Goal: Task Accomplishment & Management: Manage account settings

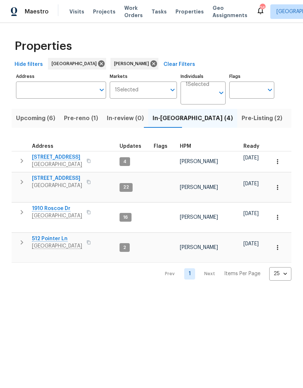
click at [66, 177] on span "[STREET_ADDRESS]" at bounding box center [57, 177] width 50 height 7
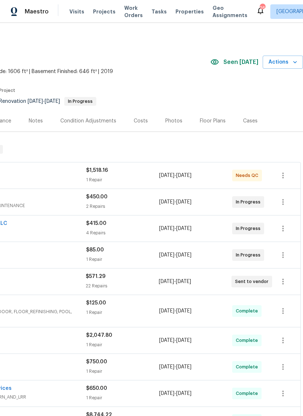
scroll to position [0, 108]
click at [282, 63] on span "Actions" at bounding box center [283, 62] width 29 height 9
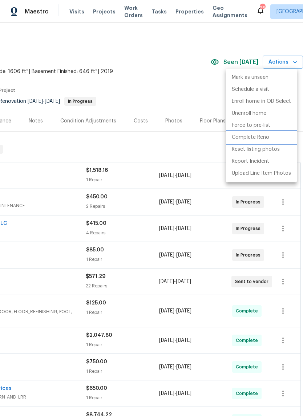
click at [256, 136] on p "Complete Reno" at bounding box center [250, 138] width 37 height 8
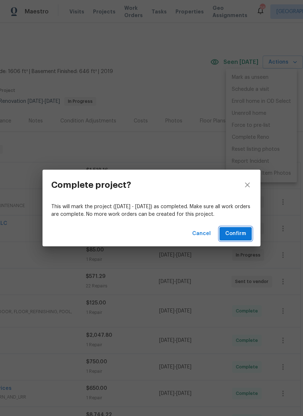
click at [236, 234] on span "Confirm" at bounding box center [235, 233] width 21 height 9
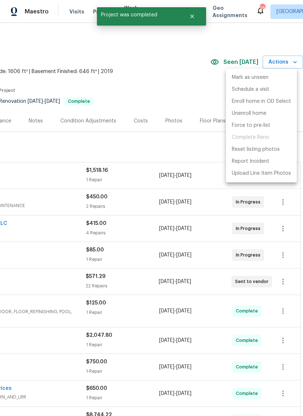
click at [179, 152] on div at bounding box center [151, 208] width 303 height 416
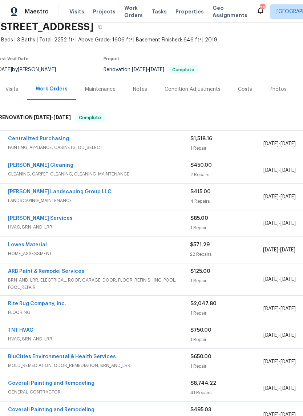
scroll to position [32, 3]
click at [142, 93] on div "Notes" at bounding box center [141, 89] width 32 height 21
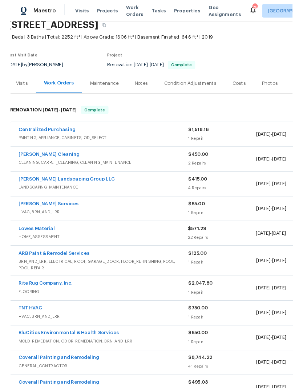
scroll to position [0, 3]
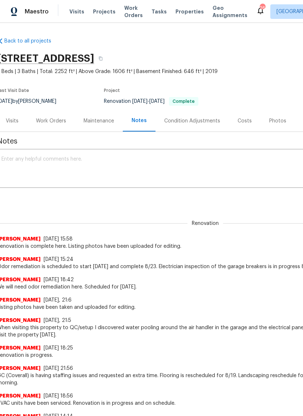
click at [274, 121] on div "Photos" at bounding box center [277, 120] width 17 height 7
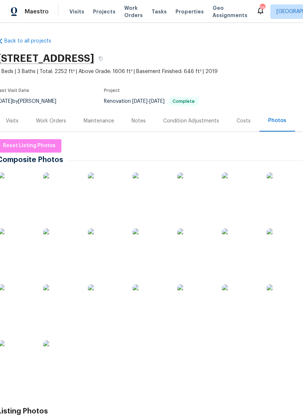
click at [242, 90] on div "Project" at bounding box center [174, 92] width 140 height 9
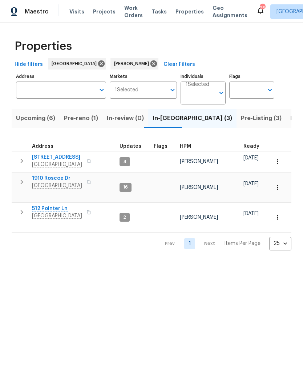
click at [241, 120] on span "Pre-Listing (3)" at bounding box center [261, 118] width 41 height 10
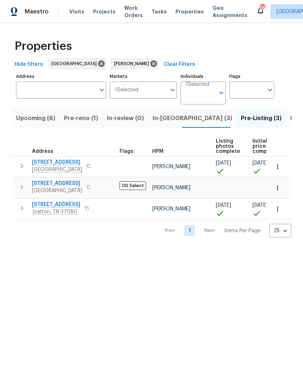
click at [61, 183] on span "6112 Gardendale Dr" at bounding box center [57, 183] width 50 height 7
click at [277, 189] on icon "button" at bounding box center [277, 187] width 7 height 7
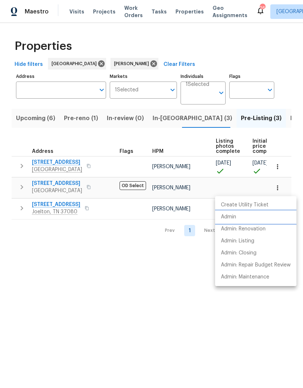
click at [232, 218] on p "Admin" at bounding box center [228, 217] width 15 height 8
click at [158, 120] on div at bounding box center [151, 194] width 303 height 388
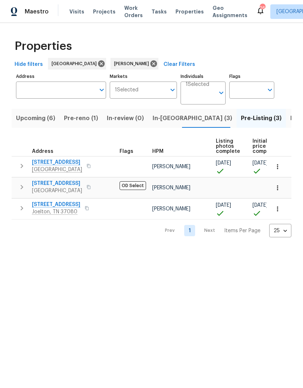
click at [159, 119] on span "In-reno (3)" at bounding box center [193, 118] width 80 height 10
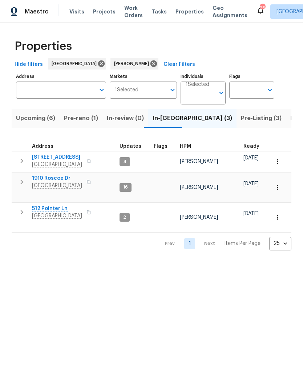
click at [76, 12] on span "Visits" at bounding box center [76, 11] width 15 height 7
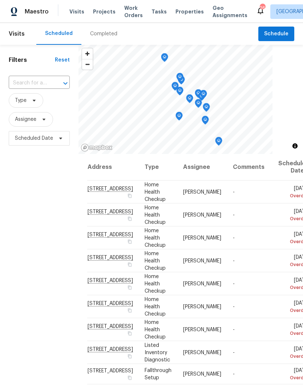
click at [33, 83] on input "text" at bounding box center [29, 82] width 41 height 11
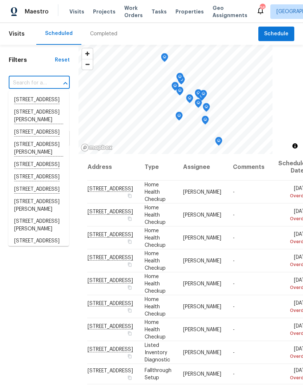
click at [32, 82] on input "text" at bounding box center [29, 82] width 41 height 11
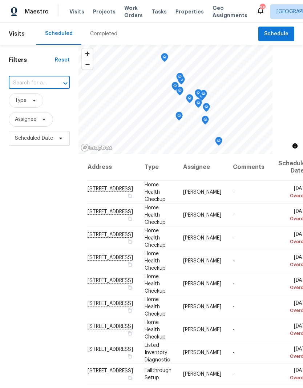
paste input "108 Nancy Ave, Pleasant View, TN 37146"
type input "108 Nancy Ave, Pleasant View, TN 37146"
click at [44, 102] on li "108 Nancy Ave, Pleasant View, TN 37146" at bounding box center [38, 104] width 61 height 20
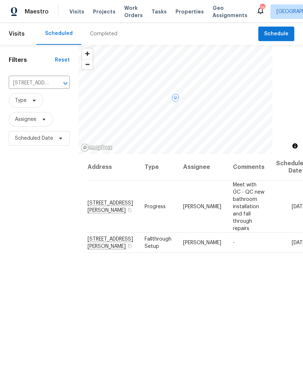
click at [0, 0] on icon at bounding box center [0, 0] width 0 height 0
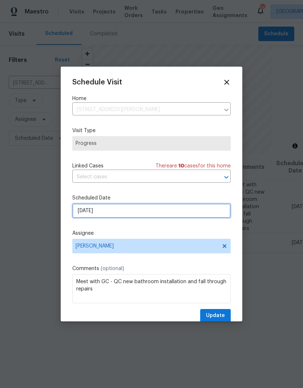
click at [122, 211] on input "[DATE]" at bounding box center [151, 210] width 158 height 15
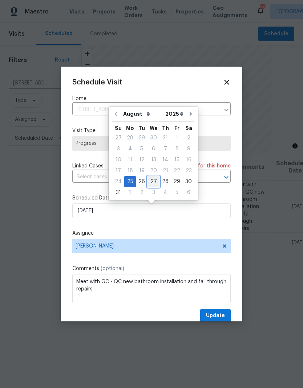
click at [153, 182] on div "27" at bounding box center [154, 181] width 12 height 10
type input "8/27/2025"
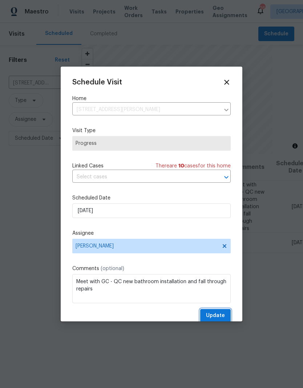
click at [217, 314] on span "Update" at bounding box center [215, 315] width 19 height 9
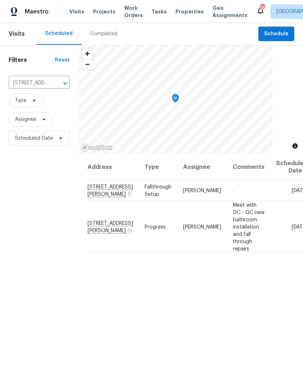
click at [181, 11] on span "Properties" at bounding box center [190, 11] width 28 height 7
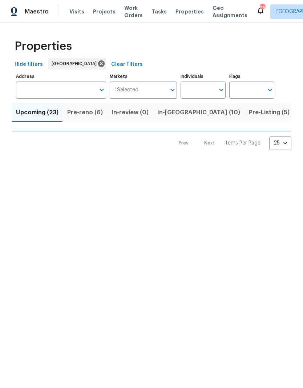
click at [207, 89] on input "Individuals" at bounding box center [198, 89] width 34 height 17
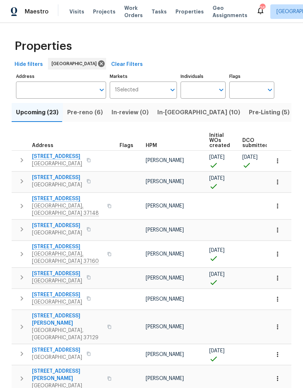
click at [202, 90] on input "Individuals" at bounding box center [198, 89] width 34 height 17
type input "Cynthia upshaw"
click at [197, 113] on input "checkbox" at bounding box center [193, 112] width 15 height 15
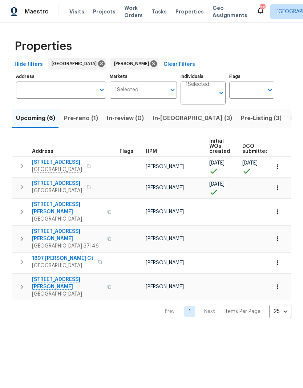
click at [79, 120] on span "Pre-reno (1)" at bounding box center [81, 118] width 34 height 10
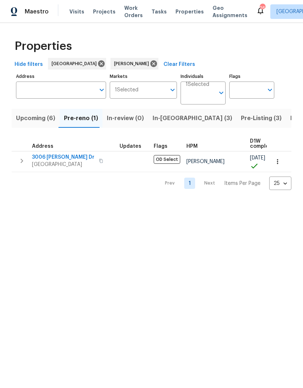
click at [32, 121] on span "Upcoming (6)" at bounding box center [35, 118] width 39 height 10
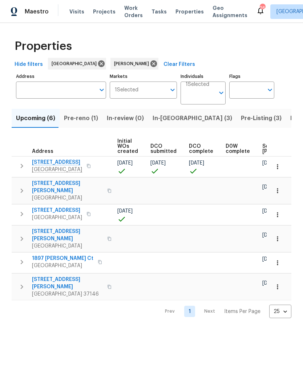
scroll to position [0, 96]
click at [258, 148] on span "Scheduled COE" at bounding box center [278, 149] width 41 height 10
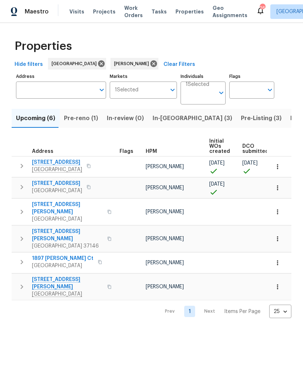
click at [278, 167] on icon "button" at bounding box center [277, 166] width 1 height 5
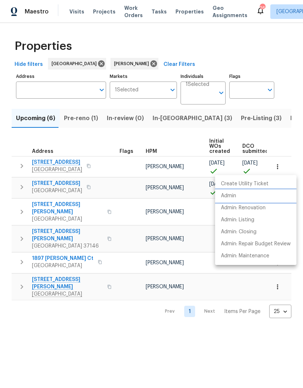
click at [232, 196] on p "Admin" at bounding box center [228, 196] width 15 height 8
click at [286, 120] on div at bounding box center [151, 194] width 303 height 388
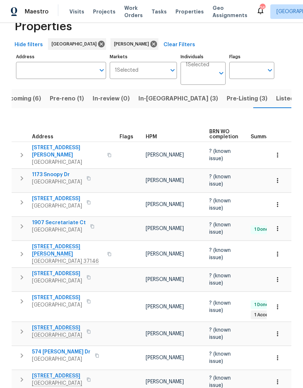
scroll to position [43, 0]
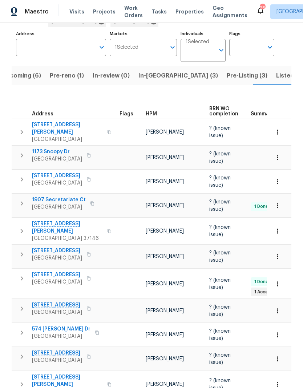
click at [56, 271] on span "111 Azalea Ct" at bounding box center [57, 274] width 50 height 7
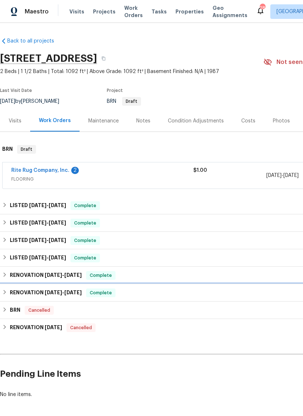
click at [31, 290] on h6 "RENOVATION 6/18/24 - 7/22/24" at bounding box center [46, 293] width 72 height 9
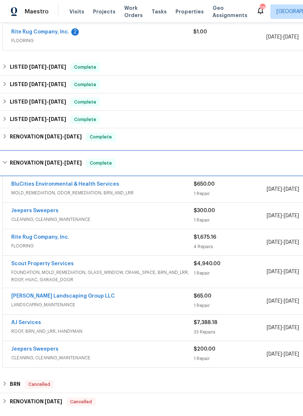
scroll to position [140, 0]
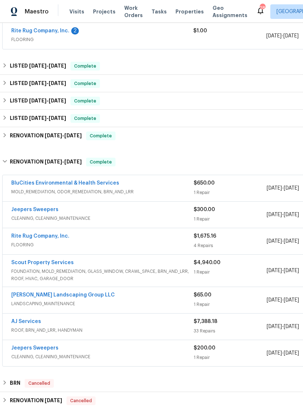
click at [47, 236] on link "Rite Rug Company, Inc." at bounding box center [40, 236] width 58 height 5
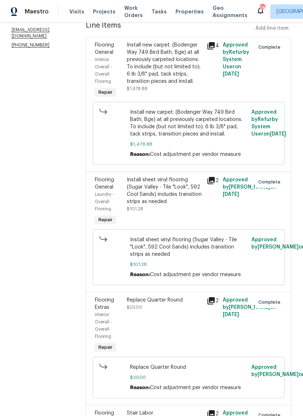
scroll to position [109, 0]
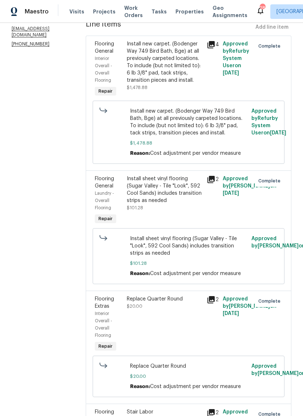
click at [176, 192] on div "Install sheet vinyl flooring (Sugar Valley - Tile "Look", 592 Cool Sands) inclu…" at bounding box center [165, 189] width 76 height 29
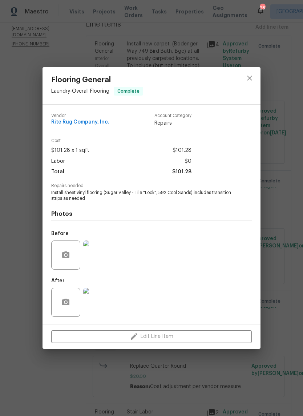
click at [101, 262] on img at bounding box center [97, 255] width 29 height 29
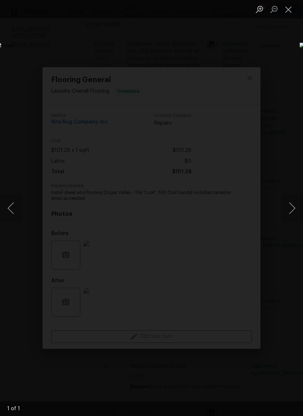
click at [292, 206] on button "Next image" at bounding box center [292, 208] width 22 height 29
click at [291, 12] on button "Close lightbox" at bounding box center [288, 9] width 15 height 13
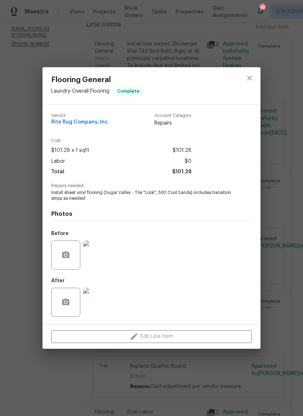
scroll to position [18, 0]
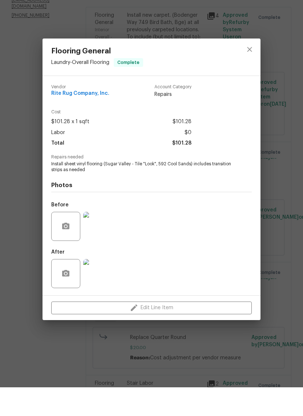
click at [99, 288] on img at bounding box center [97, 302] width 29 height 29
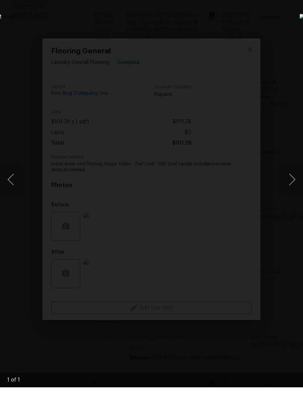
click at [291, 29] on div "Lightbox" at bounding box center [151, 208] width 303 height 416
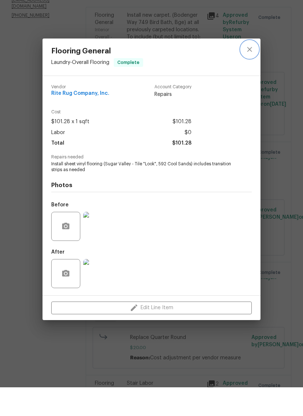
click at [252, 76] on icon "close" at bounding box center [249, 78] width 5 height 5
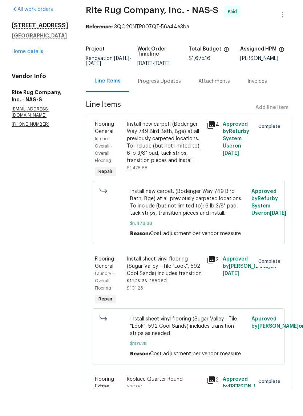
scroll to position [0, 0]
click at [32, 78] on link "Home details" at bounding box center [28, 80] width 32 height 5
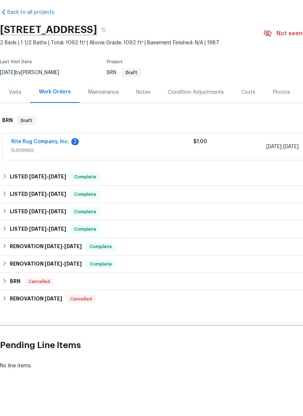
click at [50, 168] on link "Rite Rug Company, Inc." at bounding box center [40, 170] width 58 height 5
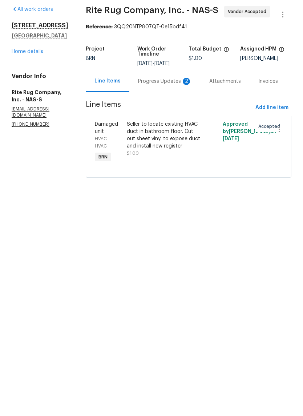
click at [161, 107] on div "Progress Updates 2" at bounding box center [165, 110] width 54 height 7
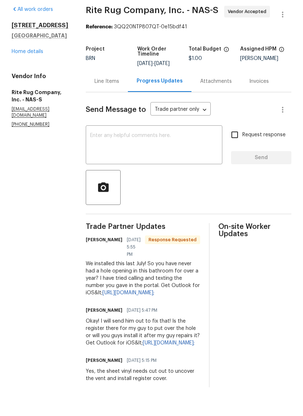
click at [119, 107] on div "Line Items" at bounding box center [107, 110] width 25 height 7
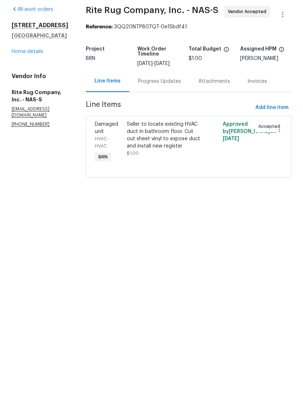
click at [175, 149] on div "Seller to locate existing HVAC duct in bathroom floor. Cut out sheet vinyl to e…" at bounding box center [165, 163] width 76 height 29
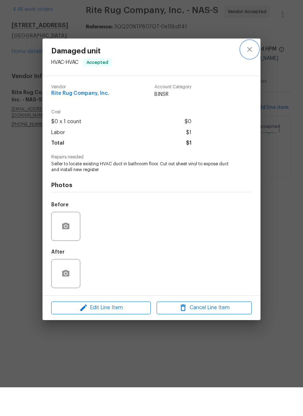
click at [254, 69] on button "close" at bounding box center [249, 77] width 17 height 17
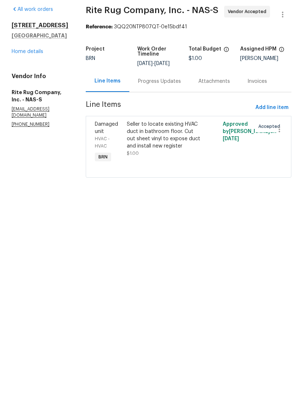
click at [36, 78] on link "Home details" at bounding box center [28, 80] width 32 height 5
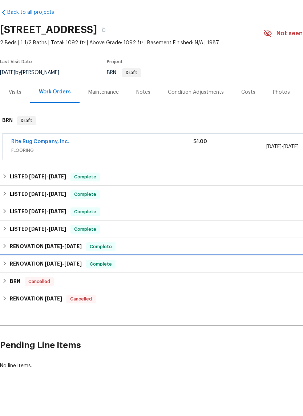
click at [38, 289] on h6 "RENOVATION 6/18/24 - 7/22/24" at bounding box center [46, 293] width 72 height 9
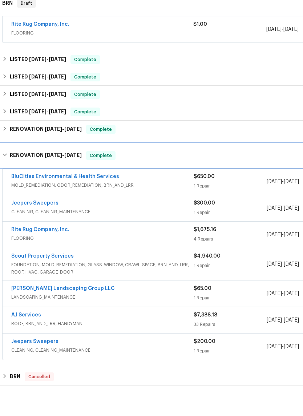
scroll to position [118, 0]
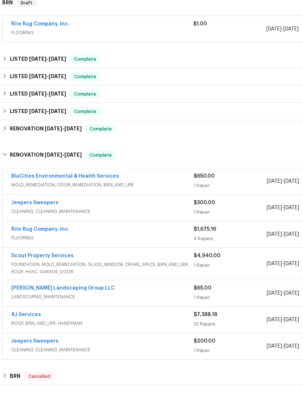
click at [55, 256] on link "Rite Rug Company, Inc." at bounding box center [40, 258] width 58 height 5
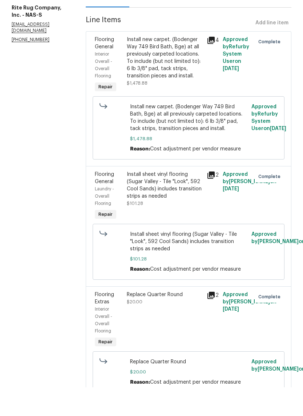
scroll to position [87, 0]
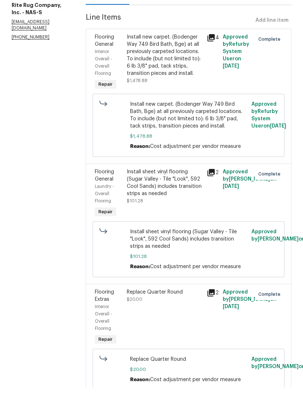
click at [181, 197] on div "Install sheet vinyl flooring (Sugar Valley - Tile "Look", 592 Cool Sands) inclu…" at bounding box center [165, 211] width 76 height 29
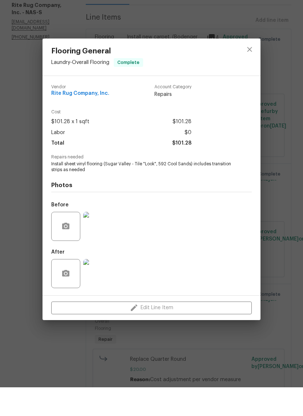
click at [99, 288] on img at bounding box center [97, 302] width 29 height 29
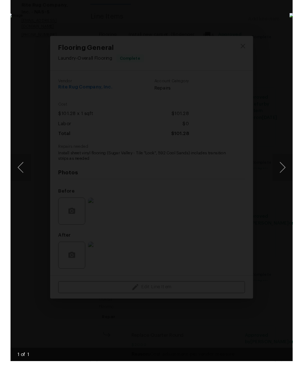
scroll to position [29, 0]
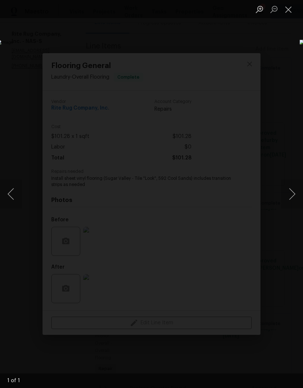
click at [288, 12] on button "Close lightbox" at bounding box center [288, 9] width 15 height 13
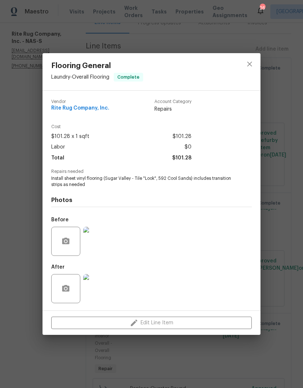
click at [97, 245] on img at bounding box center [97, 240] width 29 height 29
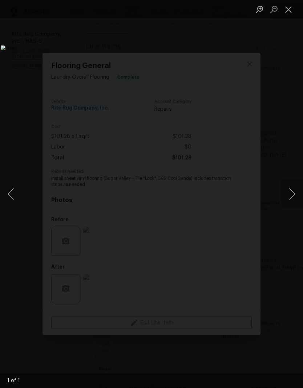
click at [289, 8] on button "Close lightbox" at bounding box center [288, 9] width 15 height 13
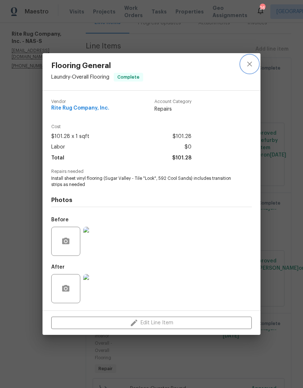
click at [251, 67] on icon "close" at bounding box center [249, 64] width 9 height 9
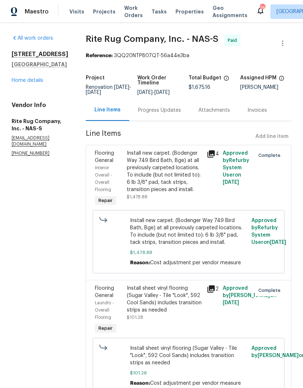
scroll to position [0, 0]
click at [33, 78] on link "Home details" at bounding box center [28, 80] width 32 height 5
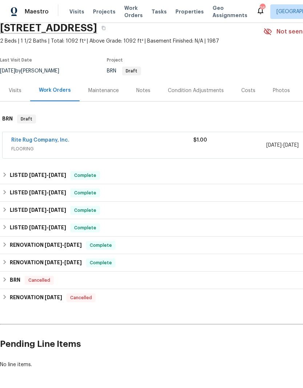
scroll to position [30, 0]
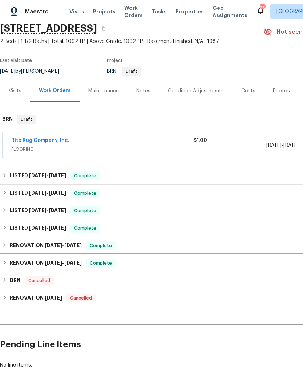
click at [37, 258] on h6 "RENOVATION 6/18/24 - 7/22/24" at bounding box center [46, 262] width 72 height 9
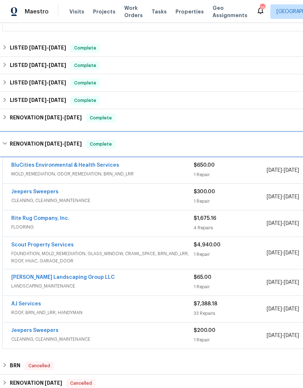
scroll to position [158, 0]
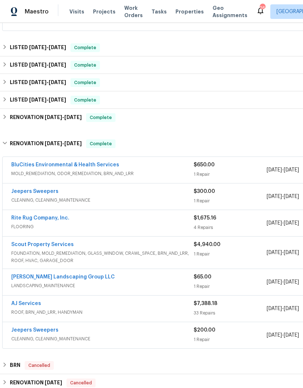
click at [34, 301] on link "AJ Services" at bounding box center [26, 303] width 30 height 5
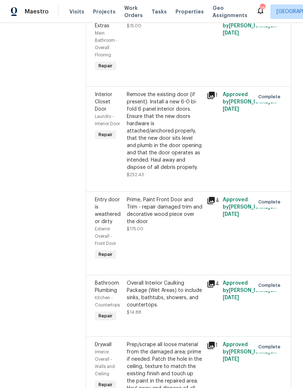
scroll to position [218, 0]
click at [177, 102] on div "Remove the existing door (if present). Install a new 6-0 bi-fold 6 panel interi…" at bounding box center [165, 131] width 76 height 80
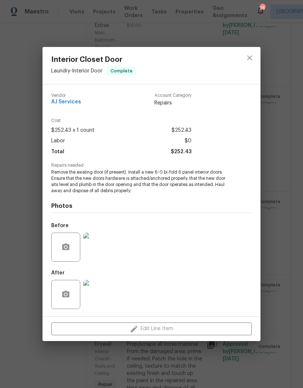
click at [100, 248] on img at bounding box center [97, 246] width 29 height 29
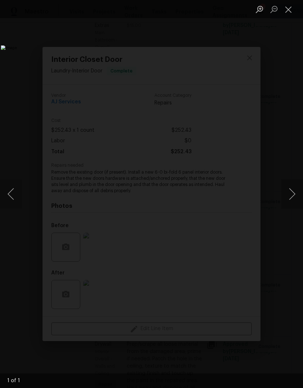
click at [288, 12] on button "Close lightbox" at bounding box center [288, 9] width 15 height 13
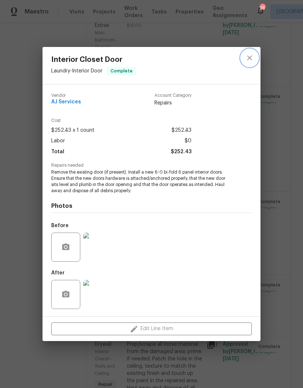
click at [252, 59] on icon "close" at bounding box center [249, 57] width 5 height 5
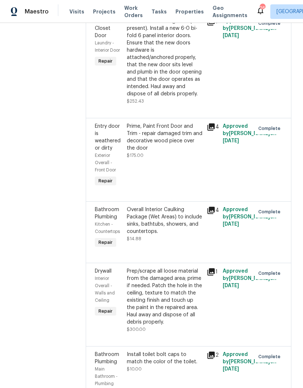
scroll to position [296, 0]
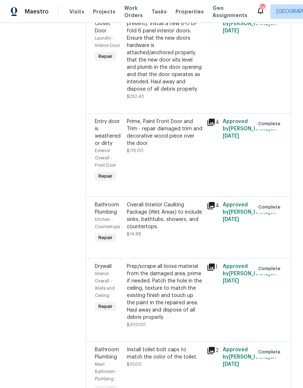
click at [186, 218] on div "Overall Interior Caulking Package (Wet Areas) to include sinks, bathtubs, showe…" at bounding box center [165, 215] width 76 height 29
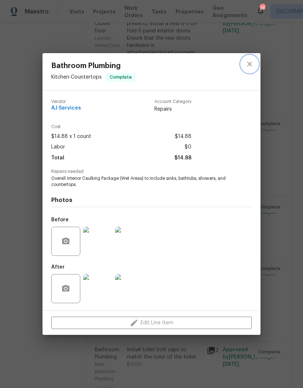
click at [251, 64] on icon "close" at bounding box center [249, 63] width 5 height 5
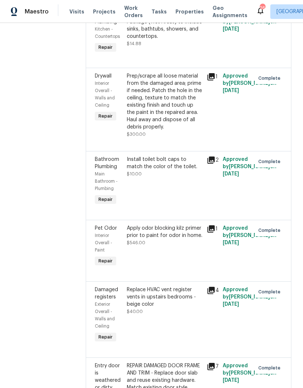
scroll to position [486, 0]
click at [180, 91] on div "Prep/scrape all loose material from the damaged area; prime if needed. Patch th…" at bounding box center [165, 101] width 76 height 58
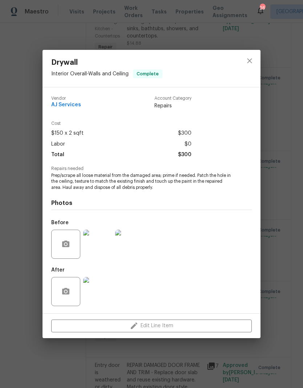
click at [137, 247] on img at bounding box center [129, 243] width 29 height 29
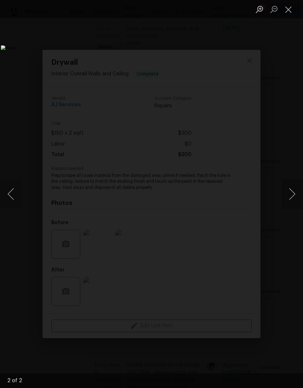
click at [291, 11] on button "Close lightbox" at bounding box center [288, 9] width 15 height 13
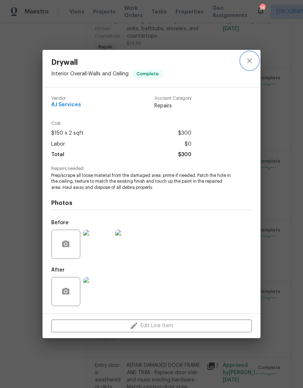
click at [253, 63] on icon "close" at bounding box center [249, 60] width 9 height 9
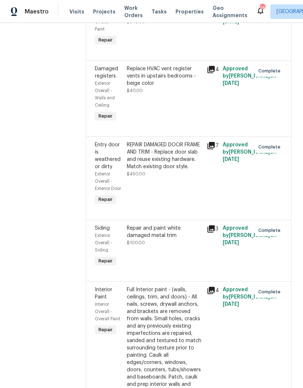
scroll to position [707, 0]
click at [173, 85] on div "Replace HVAC vent register vents in upstairs bedrooms - beige color" at bounding box center [165, 76] width 76 height 22
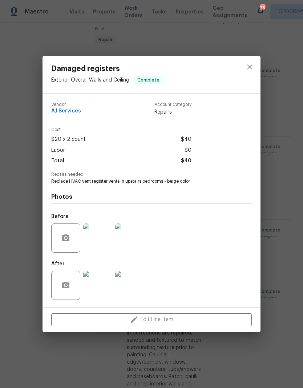
click at [101, 286] on img at bounding box center [97, 284] width 29 height 29
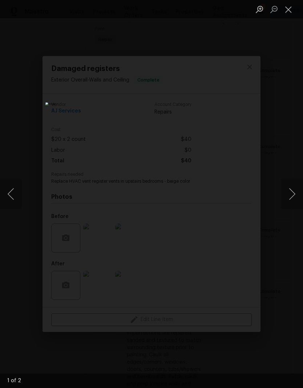
click at [293, 191] on button "Next image" at bounding box center [292, 193] width 22 height 29
click at [291, 14] on button "Close lightbox" at bounding box center [288, 9] width 15 height 13
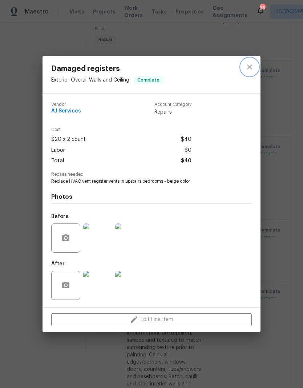
click at [249, 67] on icon "close" at bounding box center [249, 67] width 5 height 5
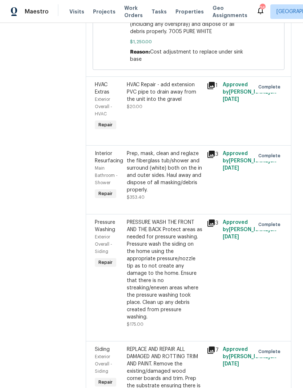
scroll to position [1334, 0]
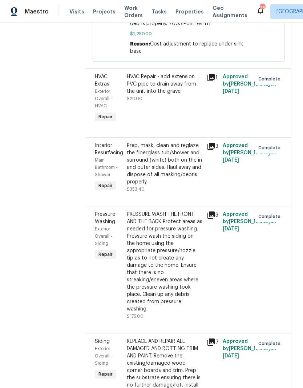
click at [192, 175] on div "Prep, mask, clean and reglaze the fiberglass tub/shower and surround (white) bo…" at bounding box center [165, 164] width 76 height 44
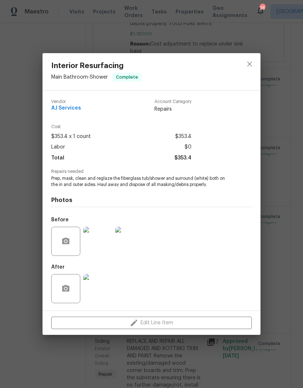
click at [101, 297] on img at bounding box center [97, 288] width 29 height 29
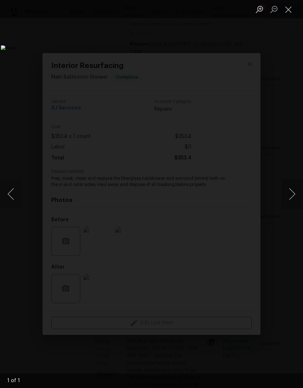
click at [289, 13] on button "Close lightbox" at bounding box center [288, 9] width 15 height 13
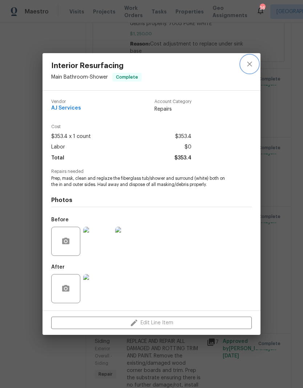
click at [253, 65] on icon "close" at bounding box center [249, 64] width 9 height 9
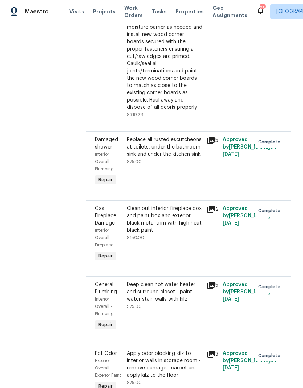
scroll to position [1699, 0]
click at [180, 148] on div "Replace all rusted escutcheons at toilets, under the bathroom sink and under th…" at bounding box center [165, 147] width 76 height 22
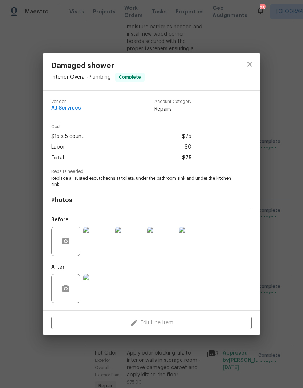
click at [132, 248] on img at bounding box center [129, 240] width 29 height 29
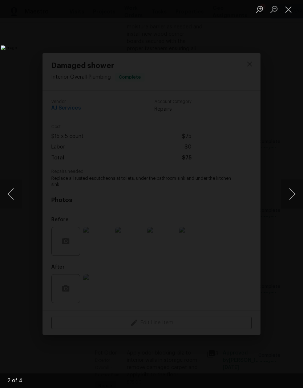
click at [285, 14] on button "Close lightbox" at bounding box center [288, 9] width 15 height 13
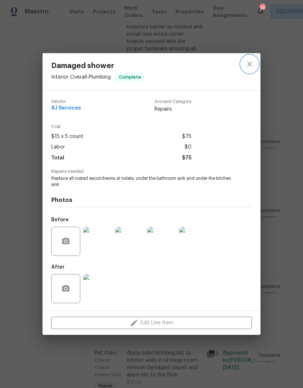
click at [252, 65] on icon "close" at bounding box center [249, 64] width 9 height 9
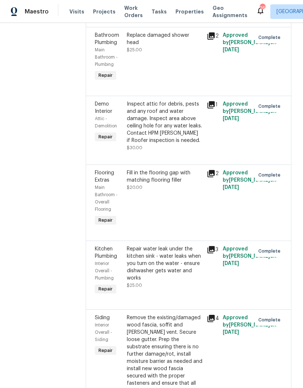
scroll to position [2659, 0]
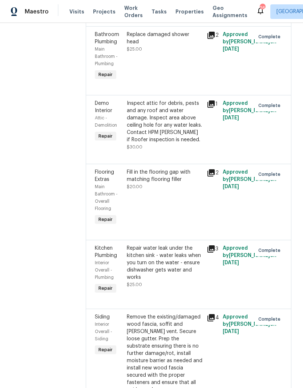
click at [173, 183] on div "Fill in the flooring gap with matching flooring filler" at bounding box center [165, 175] width 76 height 15
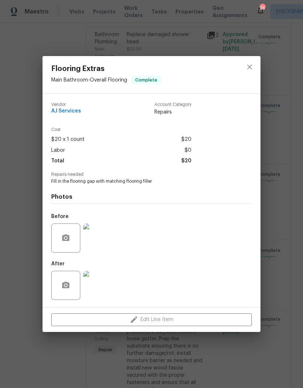
click at [100, 284] on img at bounding box center [97, 284] width 29 height 29
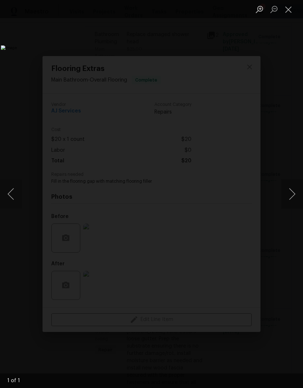
click at [291, 10] on button "Close lightbox" at bounding box center [288, 9] width 15 height 13
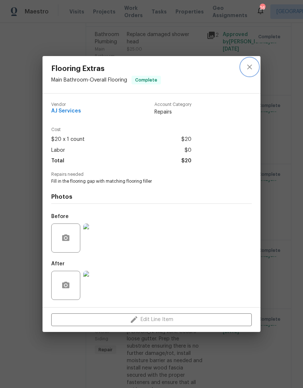
click at [251, 66] on icon "close" at bounding box center [249, 67] width 9 height 9
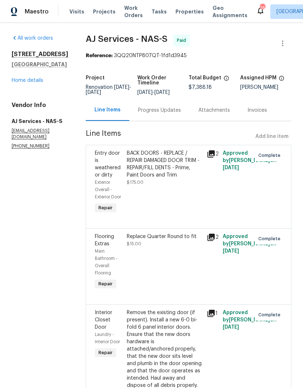
scroll to position [0, 0]
click at [33, 80] on link "Home details" at bounding box center [28, 80] width 32 height 5
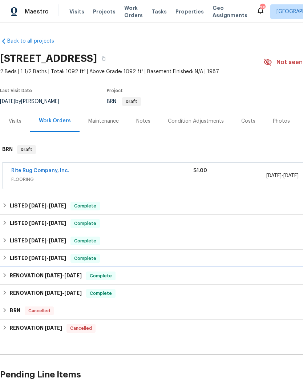
click at [34, 274] on h6 "RENOVATION 7/22/24 - 7/22/24" at bounding box center [46, 275] width 72 height 9
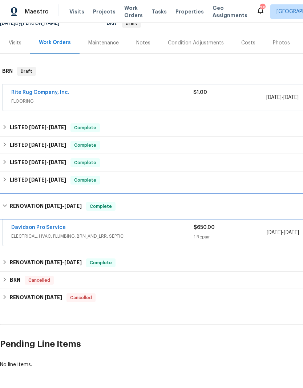
scroll to position [78, 0]
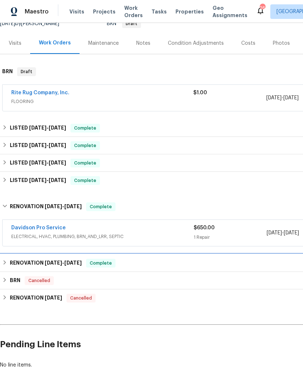
click at [35, 261] on h6 "RENOVATION 6/18/24 - 7/22/24" at bounding box center [46, 262] width 72 height 9
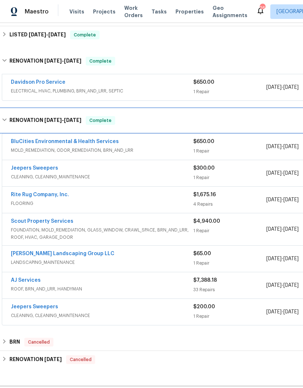
scroll to position [224, 0]
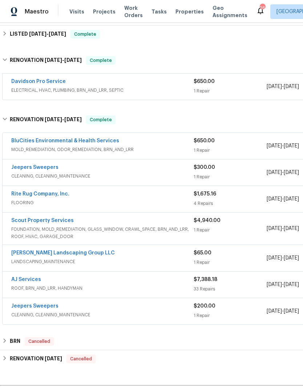
click at [46, 168] on link "Jeepers Sweepers" at bounding box center [34, 167] width 47 height 5
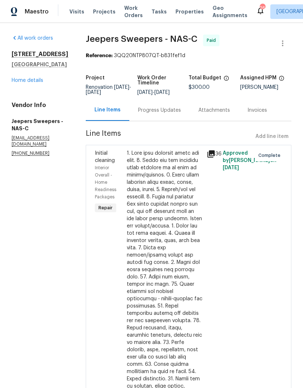
click at [172, 161] on div at bounding box center [165, 323] width 76 height 349
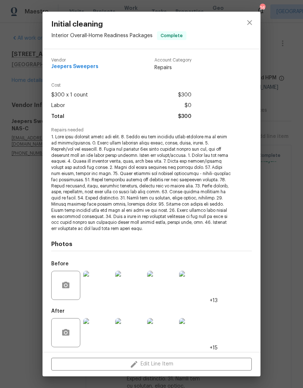
click at [102, 329] on img at bounding box center [97, 332] width 29 height 29
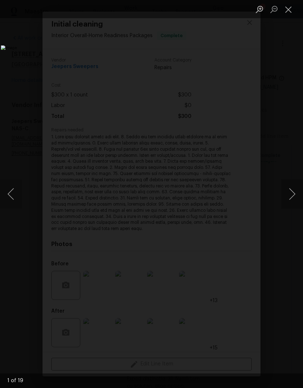
click at [292, 196] on button "Next image" at bounding box center [292, 193] width 22 height 29
click at [292, 197] on button "Next image" at bounding box center [292, 193] width 22 height 29
click at [293, 198] on button "Next image" at bounding box center [292, 193] width 22 height 29
click at [293, 197] on button "Next image" at bounding box center [292, 193] width 22 height 29
click at [295, 196] on button "Next image" at bounding box center [292, 193] width 22 height 29
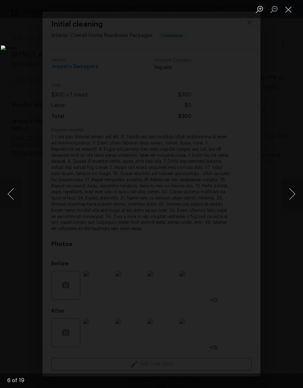
click at [291, 195] on button "Next image" at bounding box center [292, 193] width 22 height 29
click at [292, 195] on button "Next image" at bounding box center [292, 193] width 22 height 29
click at [15, 196] on button "Previous image" at bounding box center [11, 193] width 22 height 29
click at [293, 192] on button "Next image" at bounding box center [292, 193] width 22 height 29
click at [293, 194] on button "Next image" at bounding box center [292, 193] width 22 height 29
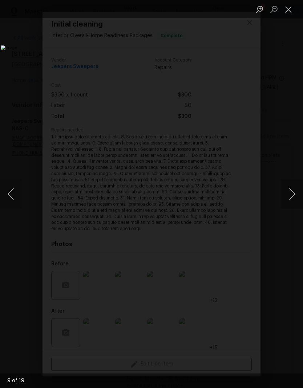
click at [294, 196] on button "Next image" at bounding box center [292, 193] width 22 height 29
click at [295, 192] on button "Next image" at bounding box center [292, 193] width 22 height 29
click at [293, 194] on button "Next image" at bounding box center [292, 193] width 22 height 29
click at [292, 194] on button "Next image" at bounding box center [292, 193] width 22 height 29
click at [293, 196] on button "Next image" at bounding box center [292, 193] width 22 height 29
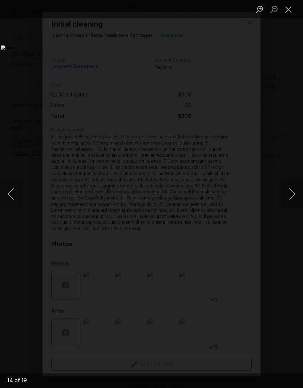
click at [294, 195] on button "Next image" at bounding box center [292, 193] width 22 height 29
click at [293, 194] on button "Next image" at bounding box center [292, 193] width 22 height 29
click at [294, 197] on button "Next image" at bounding box center [292, 193] width 22 height 29
click at [293, 194] on button "Next image" at bounding box center [292, 193] width 22 height 29
click at [292, 196] on button "Next image" at bounding box center [292, 193] width 22 height 29
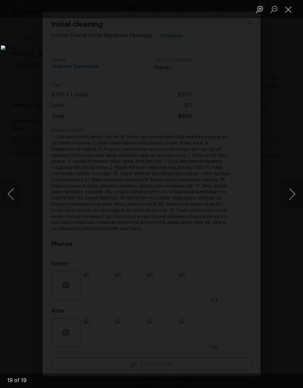
click at [293, 194] on button "Next image" at bounding box center [292, 193] width 22 height 29
click at [293, 197] on button "Next image" at bounding box center [292, 193] width 22 height 29
click at [293, 198] on button "Next image" at bounding box center [292, 193] width 22 height 29
click at [293, 199] on button "Next image" at bounding box center [292, 193] width 22 height 29
click at [293, 198] on button "Next image" at bounding box center [292, 193] width 22 height 29
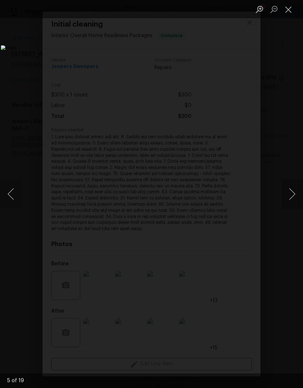
click at [293, 197] on button "Next image" at bounding box center [292, 193] width 22 height 29
click at [292, 197] on button "Next image" at bounding box center [292, 193] width 22 height 29
click at [292, 200] on button "Next image" at bounding box center [292, 193] width 22 height 29
click at [292, 10] on button "Close lightbox" at bounding box center [288, 9] width 15 height 13
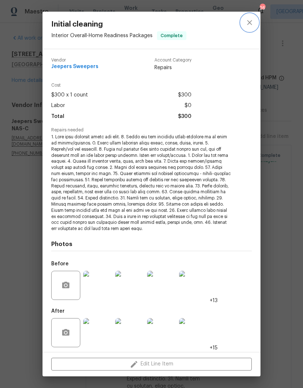
click at [253, 23] on icon "close" at bounding box center [249, 22] width 9 height 9
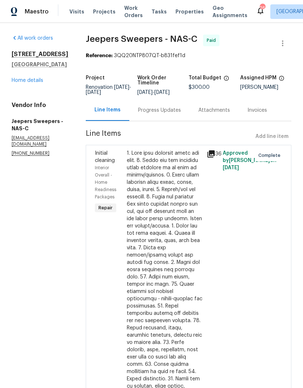
click at [39, 81] on link "Home details" at bounding box center [28, 80] width 32 height 5
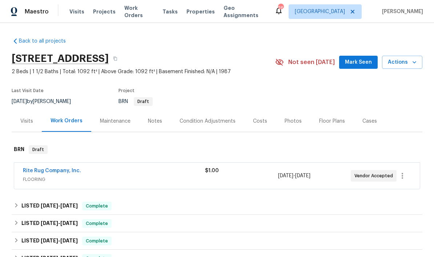
click at [303, 57] on button "Mark Seen" at bounding box center [358, 62] width 39 height 13
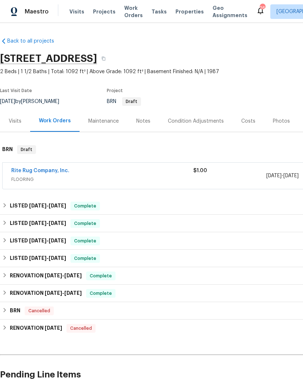
click at [282, 122] on div "Photos" at bounding box center [281, 120] width 17 height 7
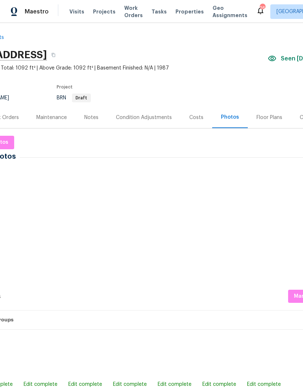
scroll to position [3, 50]
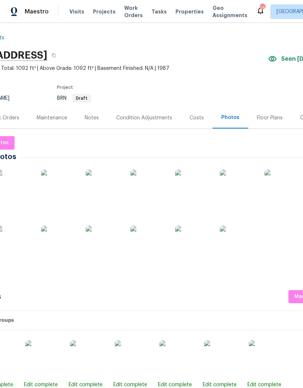
click at [247, 193] on img at bounding box center [238, 187] width 36 height 36
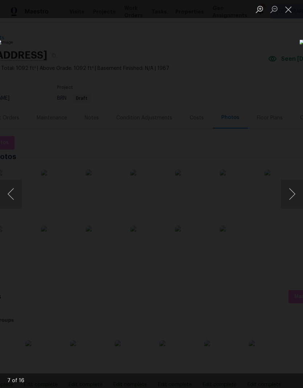
click at [289, 195] on button "Next image" at bounding box center [292, 193] width 22 height 29
click at [291, 196] on button "Next image" at bounding box center [292, 193] width 22 height 29
click at [293, 197] on button "Next image" at bounding box center [292, 193] width 22 height 29
click at [292, 195] on button "Next image" at bounding box center [292, 193] width 22 height 29
click at [293, 200] on button "Next image" at bounding box center [292, 193] width 22 height 29
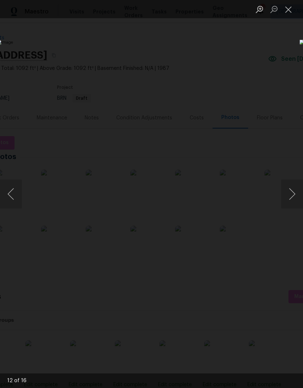
click at [292, 196] on button "Next image" at bounding box center [292, 193] width 22 height 29
click at [292, 197] on button "Next image" at bounding box center [292, 193] width 22 height 29
click at [293, 200] on button "Next image" at bounding box center [292, 193] width 22 height 29
click at [293, 196] on button "Next image" at bounding box center [292, 193] width 22 height 29
click at [289, 9] on button "Close lightbox" at bounding box center [288, 9] width 15 height 13
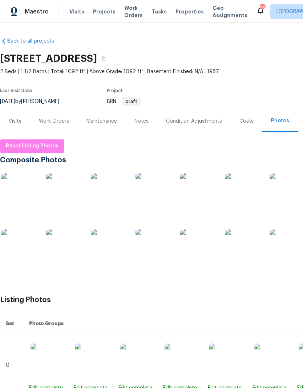
scroll to position [0, 0]
click at [29, 192] on img at bounding box center [19, 191] width 36 height 36
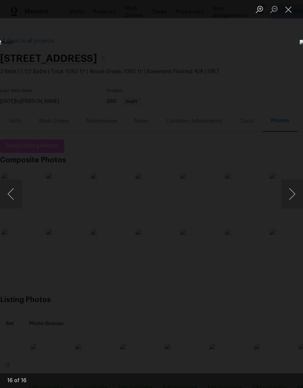
click at [292, 194] on button "Next image" at bounding box center [292, 193] width 22 height 29
click at [292, 193] on button "Next image" at bounding box center [292, 193] width 22 height 29
click at [290, 196] on button "Next image" at bounding box center [292, 193] width 22 height 29
click at [291, 196] on button "Next image" at bounding box center [292, 193] width 22 height 29
click at [292, 197] on button "Next image" at bounding box center [292, 193] width 22 height 29
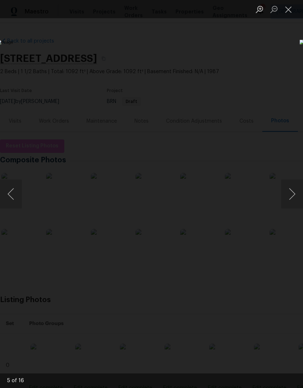
click at [294, 197] on button "Next image" at bounding box center [292, 193] width 22 height 29
click at [292, 199] on button "Next image" at bounding box center [292, 193] width 22 height 29
click at [15, 194] on button "Previous image" at bounding box center [11, 193] width 22 height 29
click at [287, 194] on button "Next image" at bounding box center [292, 193] width 22 height 29
click at [13, 193] on button "Previous image" at bounding box center [11, 193] width 22 height 29
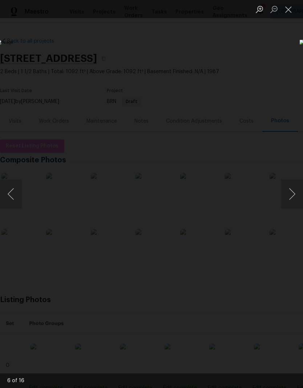
click at [292, 193] on button "Next image" at bounding box center [292, 193] width 22 height 29
click at [293, 193] on button "Next image" at bounding box center [292, 193] width 22 height 29
click at [11, 194] on button "Previous image" at bounding box center [11, 193] width 22 height 29
click at [295, 196] on button "Next image" at bounding box center [292, 193] width 22 height 29
click at [293, 198] on button "Next image" at bounding box center [292, 193] width 22 height 29
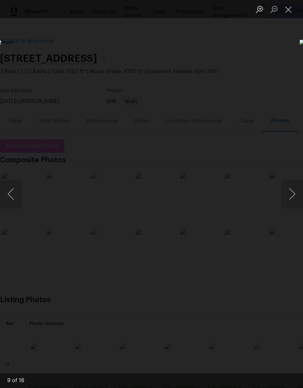
click at [294, 196] on button "Next image" at bounding box center [292, 193] width 22 height 29
click at [293, 196] on button "Next image" at bounding box center [292, 193] width 22 height 29
click at [296, 198] on button "Next image" at bounding box center [292, 193] width 22 height 29
click at [292, 197] on button "Next image" at bounding box center [292, 193] width 22 height 29
click at [293, 197] on button "Next image" at bounding box center [292, 193] width 22 height 29
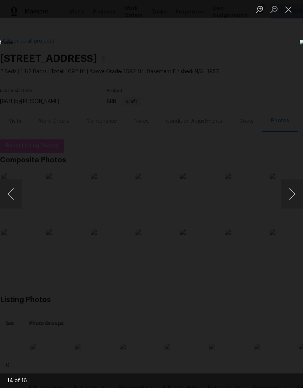
click at [295, 195] on button "Next image" at bounding box center [292, 193] width 22 height 29
click at [293, 197] on button "Next image" at bounding box center [292, 193] width 22 height 29
click at [293, 198] on button "Next image" at bounding box center [292, 193] width 22 height 29
click at [294, 198] on button "Next image" at bounding box center [292, 193] width 22 height 29
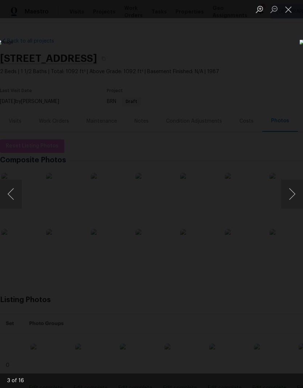
click at [294, 200] on button "Next image" at bounding box center [292, 193] width 22 height 29
click at [295, 198] on button "Next image" at bounding box center [292, 193] width 22 height 29
click at [290, 12] on button "Close lightbox" at bounding box center [288, 9] width 15 height 13
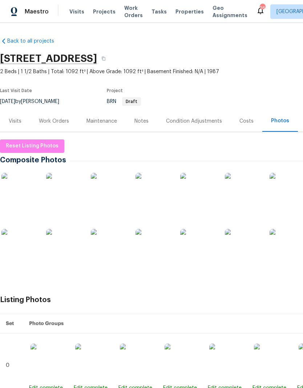
click at [57, 121] on div "Work Orders" at bounding box center [54, 120] width 30 height 7
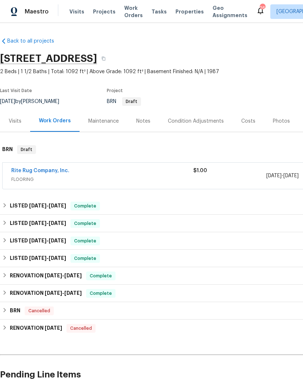
click at [67, 169] on link "Rite Rug Company, Inc." at bounding box center [40, 170] width 58 height 5
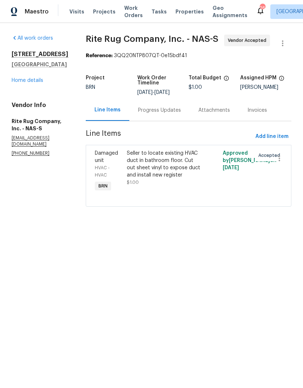
click at [174, 114] on div "Progress Updates" at bounding box center [159, 110] width 43 height 7
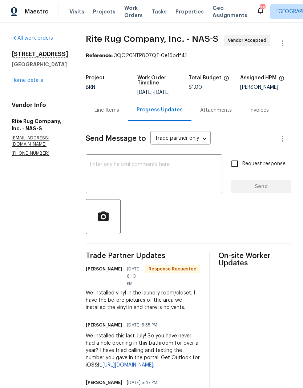
click at [119, 114] on div "Line Items" at bounding box center [107, 110] width 25 height 7
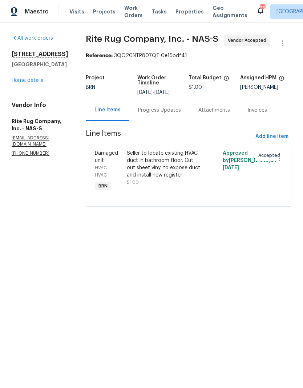
click at [166, 161] on div "Seller to locate existing HVAC duct in bathroom floor. Cut out sheet vinyl to e…" at bounding box center [165, 163] width 76 height 29
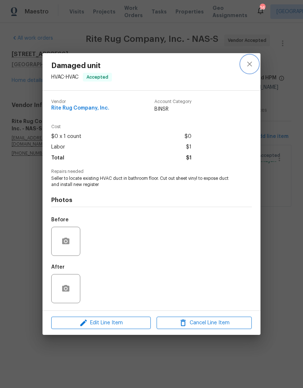
click at [252, 67] on icon "close" at bounding box center [249, 64] width 9 height 9
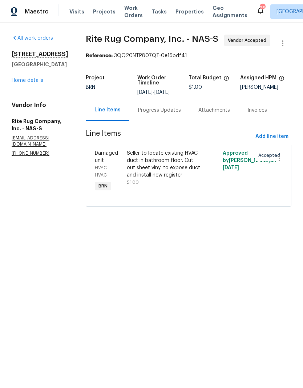
click at [177, 114] on div "Progress Updates" at bounding box center [159, 110] width 43 height 7
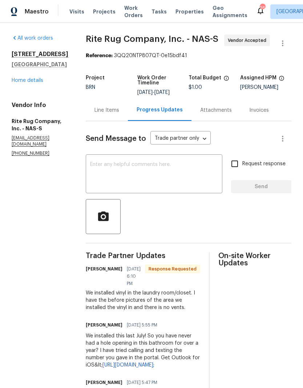
click at [141, 171] on textarea at bounding box center [154, 174] width 128 height 25
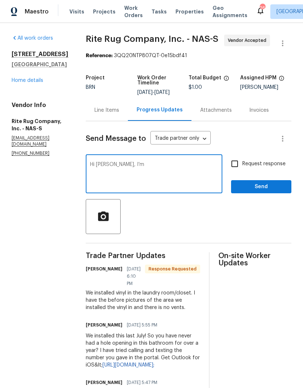
type textarea "Hi"
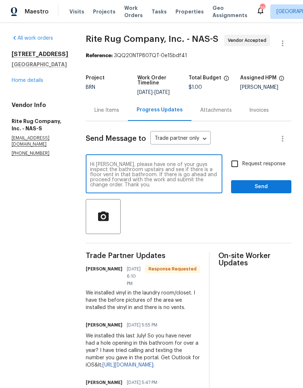
click at [129, 172] on textarea "Hi Chance, please have one of your guys inspect the bathroom upstairs and see i…" at bounding box center [154, 174] width 128 height 25
click at [176, 187] on textarea "Hi Chance, although you didn’t install the flooring, please have one of your gu…" at bounding box center [154, 174] width 128 height 25
click at [218, 187] on textarea "Hi Chance, although you didn’t install the flooring, please have one of your gu…" at bounding box center [154, 174] width 128 height 25
click at [183, 187] on textarea "Hi Chance, although you didn’t install the flooring, please have one of your gu…" at bounding box center [154, 174] width 128 height 25
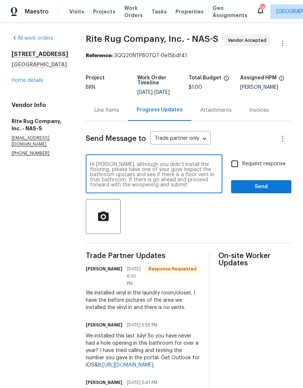
scroll to position [0, 0]
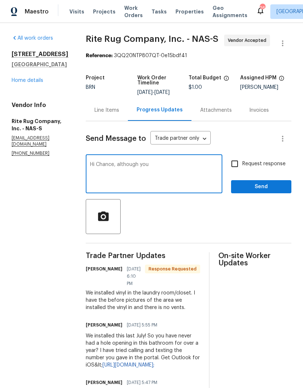
type textarea "Hi Chance,"
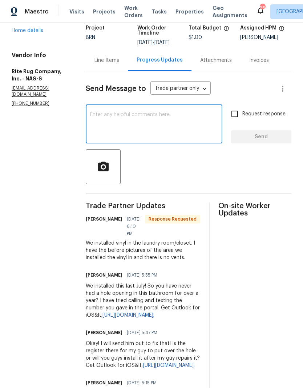
scroll to position [49, 0]
click at [118, 124] on textarea at bounding box center [154, 124] width 128 height 25
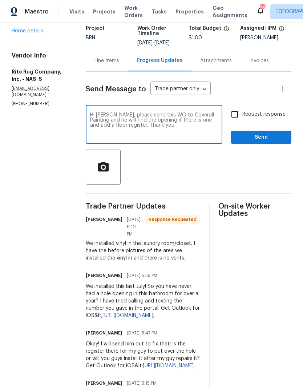
click at [218, 122] on textarea "Hi Ajay, please send this WO to Coverall Painting and he will find the opening …" at bounding box center [154, 124] width 128 height 25
click at [149, 120] on textarea "Hi Ajay, please send this WO to Coverall Painting and Remodeling and he will fi…" at bounding box center [154, 124] width 128 height 25
click at [185, 119] on div "Hi Ajay, please send cancel this WO to Coverall Painting and Remodeling and he …" at bounding box center [154, 125] width 137 height 37
click at [184, 123] on textarea "Hi Ajay, please send cancel this WO to Coverall Painting and Remodeling and he …" at bounding box center [154, 124] width 128 height 25
click at [165, 128] on textarea "Hi Ajay, please send cancel this WO for Rite Rug and create a new WO for to Cov…" at bounding box center [154, 124] width 128 height 25
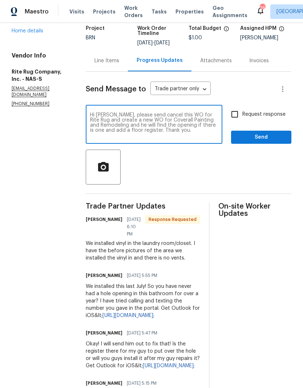
type textarea "Hi Ajay, please send cancel this WO for Rite Rug and create a new WO for Covera…"
click at [260, 142] on span "Send" at bounding box center [261, 137] width 49 height 9
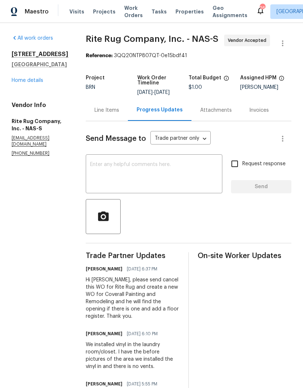
click at [39, 81] on link "Home details" at bounding box center [28, 80] width 32 height 5
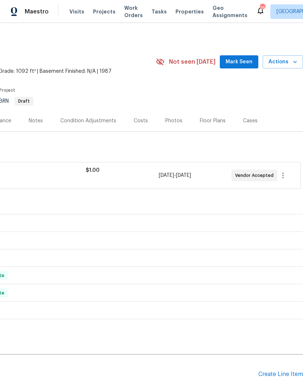
scroll to position [0, 108]
click at [244, 63] on span "Mark Seen" at bounding box center [239, 61] width 27 height 9
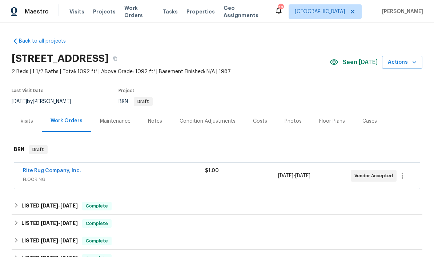
scroll to position [0, 0]
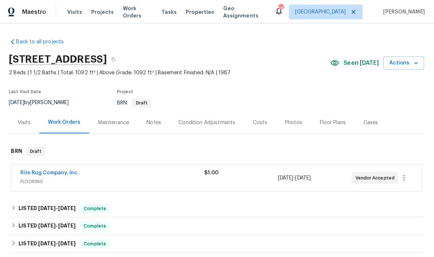
click at [19, 10] on div "Maestro" at bounding box center [24, 11] width 49 height 15
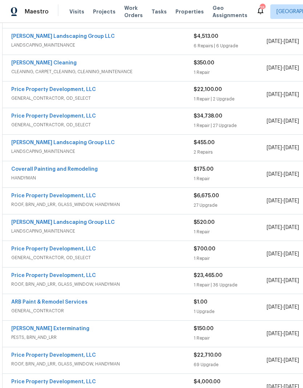
scroll to position [161, 0]
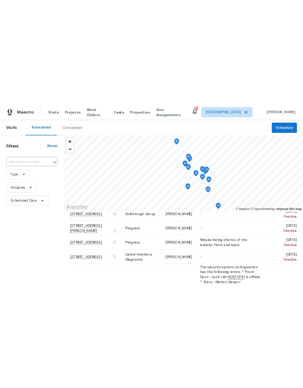
scroll to position [196, 0]
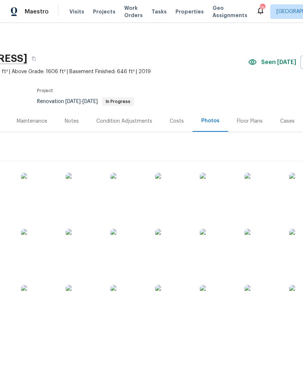
scroll to position [0, 71]
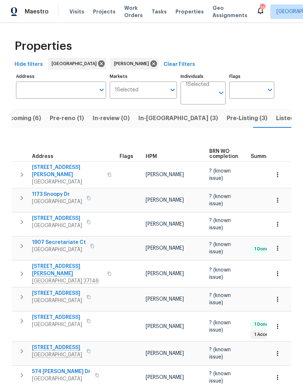
click at [150, 116] on span "In-[GEOGRAPHIC_DATA] (3)" at bounding box center [178, 118] width 80 height 10
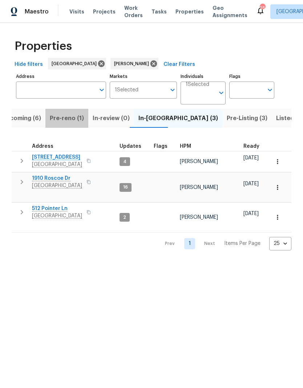
click at [68, 121] on span "Pre-reno (1)" at bounding box center [67, 118] width 34 height 10
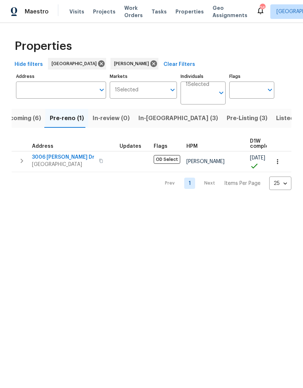
click at [26, 119] on span "Upcoming (6)" at bounding box center [21, 118] width 39 height 10
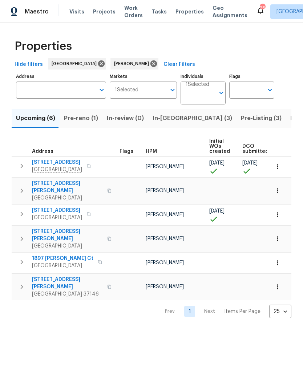
click at [279, 166] on icon "button" at bounding box center [277, 166] width 7 height 7
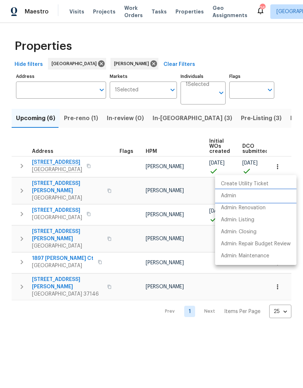
click at [237, 194] on li "Admin" at bounding box center [255, 196] width 81 height 12
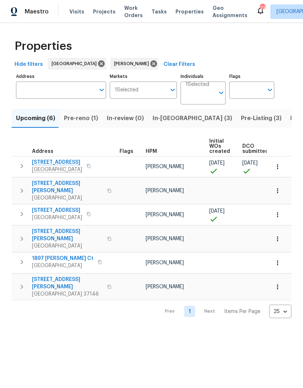
click at [65, 163] on span "[STREET_ADDRESS]" at bounding box center [57, 161] width 50 height 7
click at [84, 119] on span "Pre-reno (1)" at bounding box center [81, 118] width 34 height 10
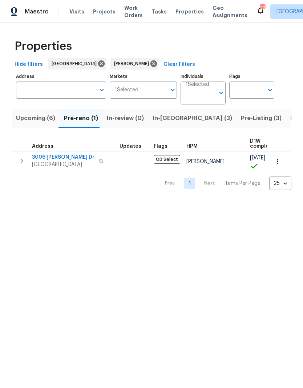
click at [34, 117] on span "Upcoming (6)" at bounding box center [35, 118] width 39 height 10
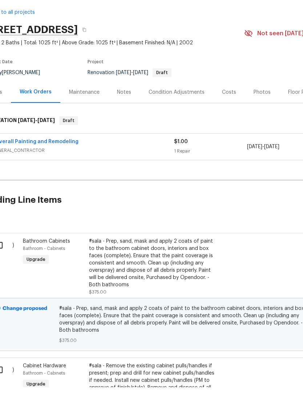
scroll to position [0, 20]
click at [231, 117] on div "Costs" at bounding box center [229, 120] width 14 height 7
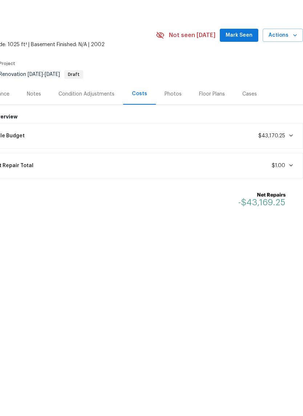
scroll to position [0, 108]
click at [244, 56] on button "Mark Seen" at bounding box center [239, 62] width 39 height 13
